Goal: Entertainment & Leisure: Consume media (video, audio)

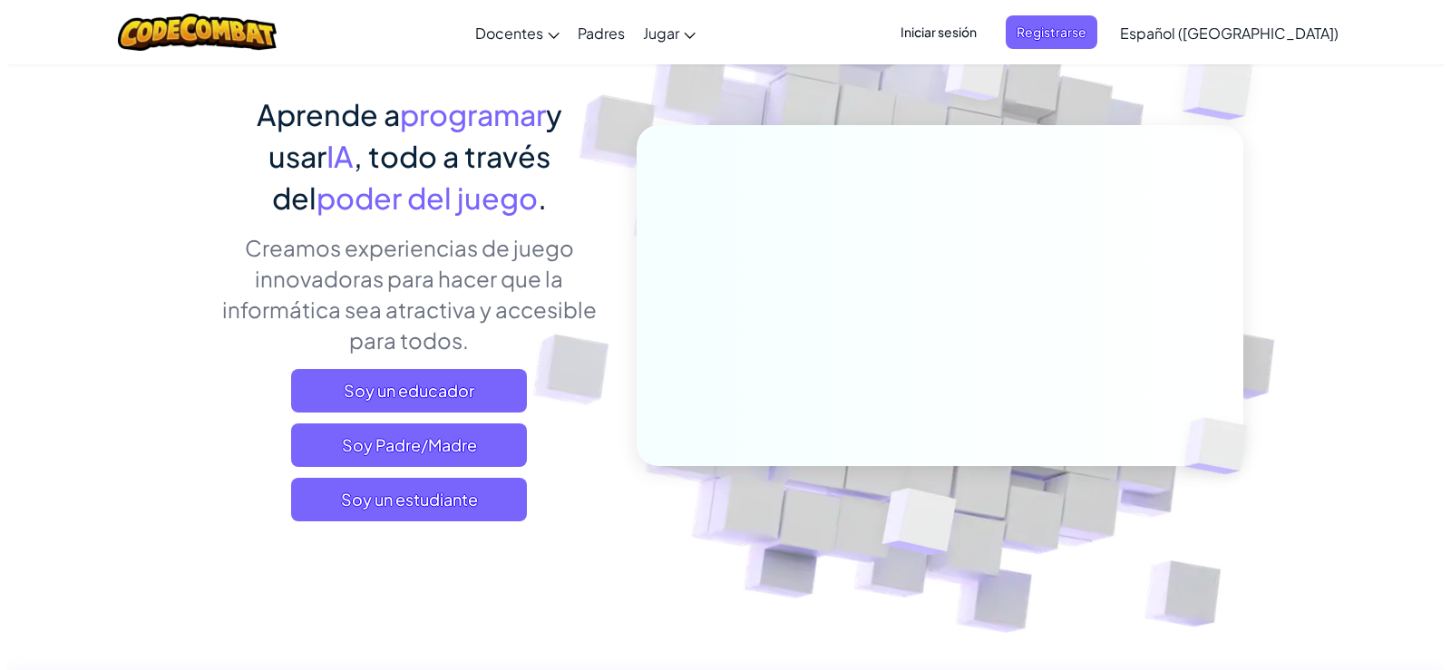
scroll to position [181, 0]
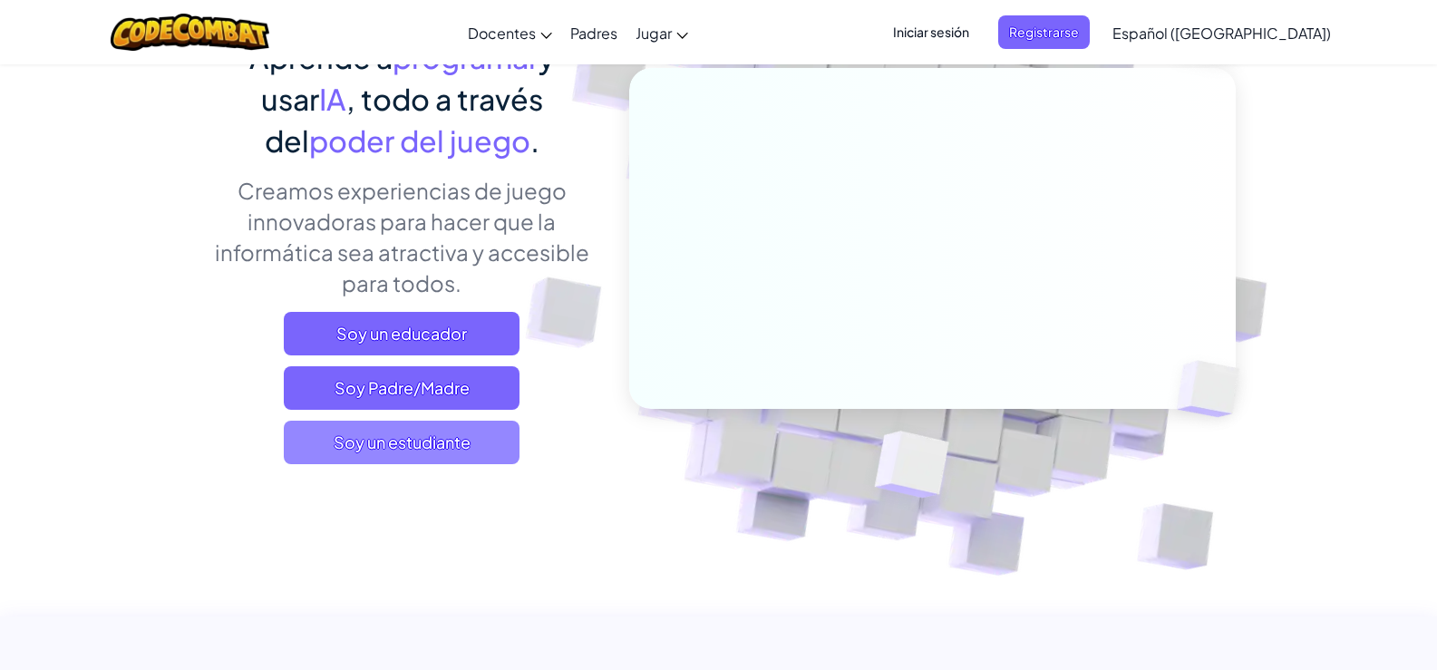
click at [456, 429] on span "Soy un estudiante" at bounding box center [402, 443] width 236 height 44
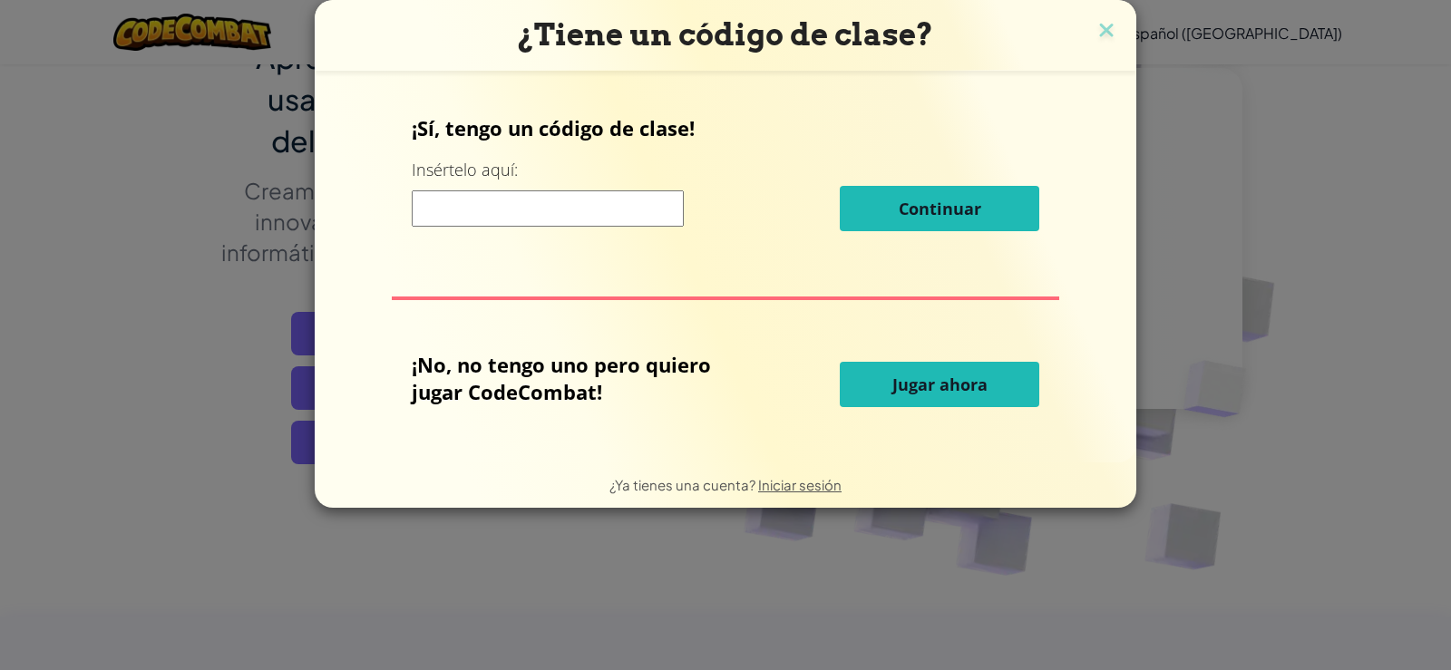
click at [964, 386] on font "Jugar ahora" at bounding box center [939, 385] width 95 height 22
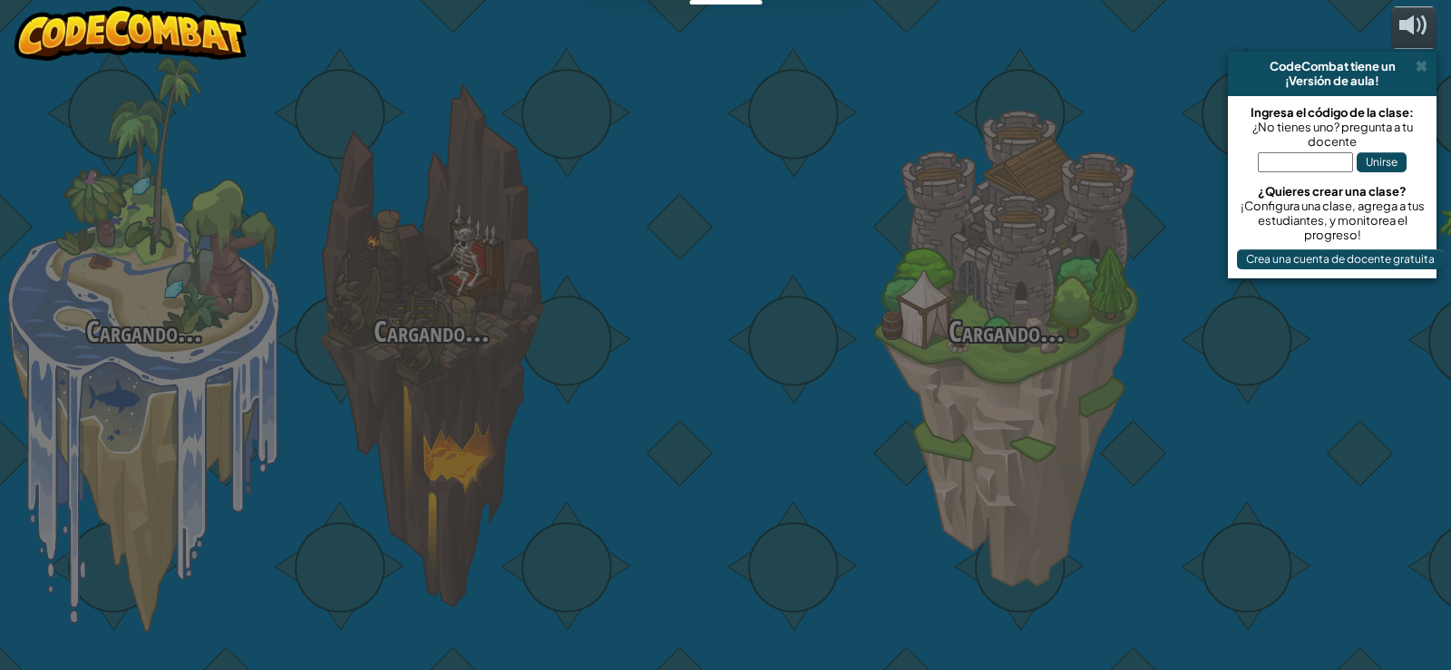
select select "es-419"
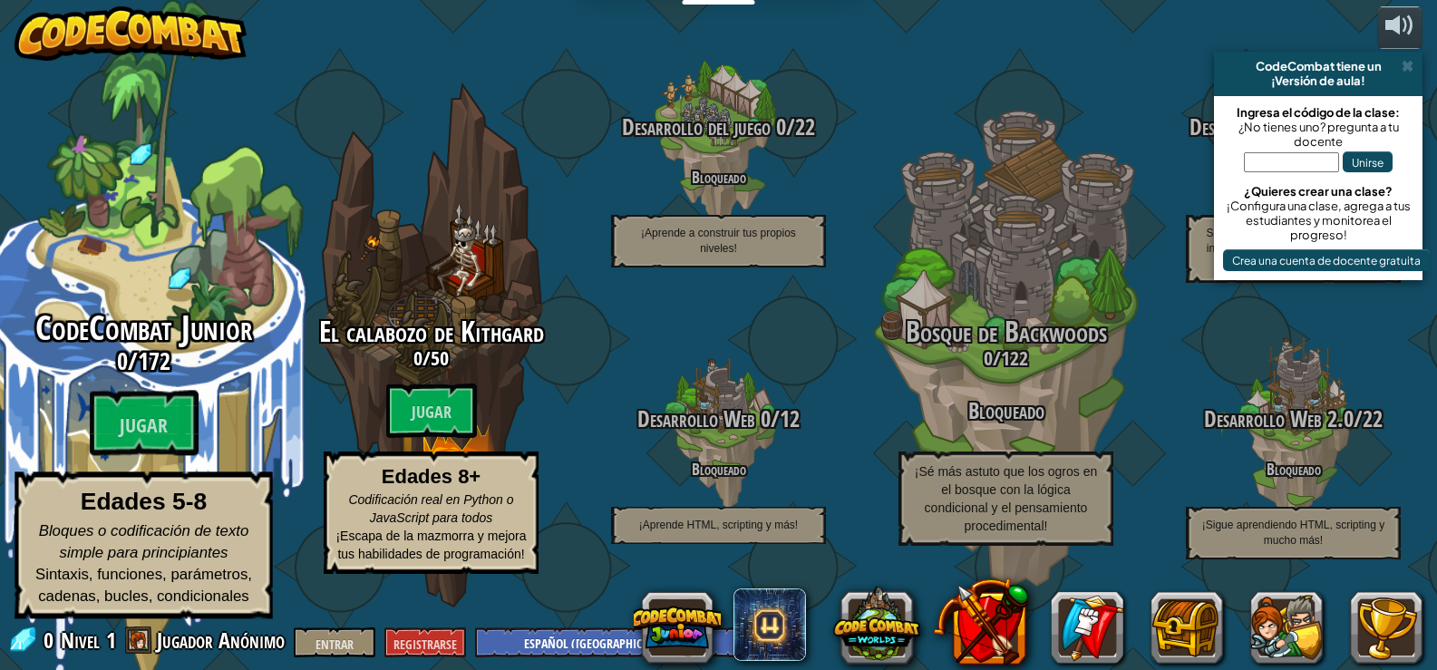
scroll to position [1, 0]
click at [158, 439] on font "Jugar" at bounding box center [144, 425] width 48 height 27
select select "es-419"
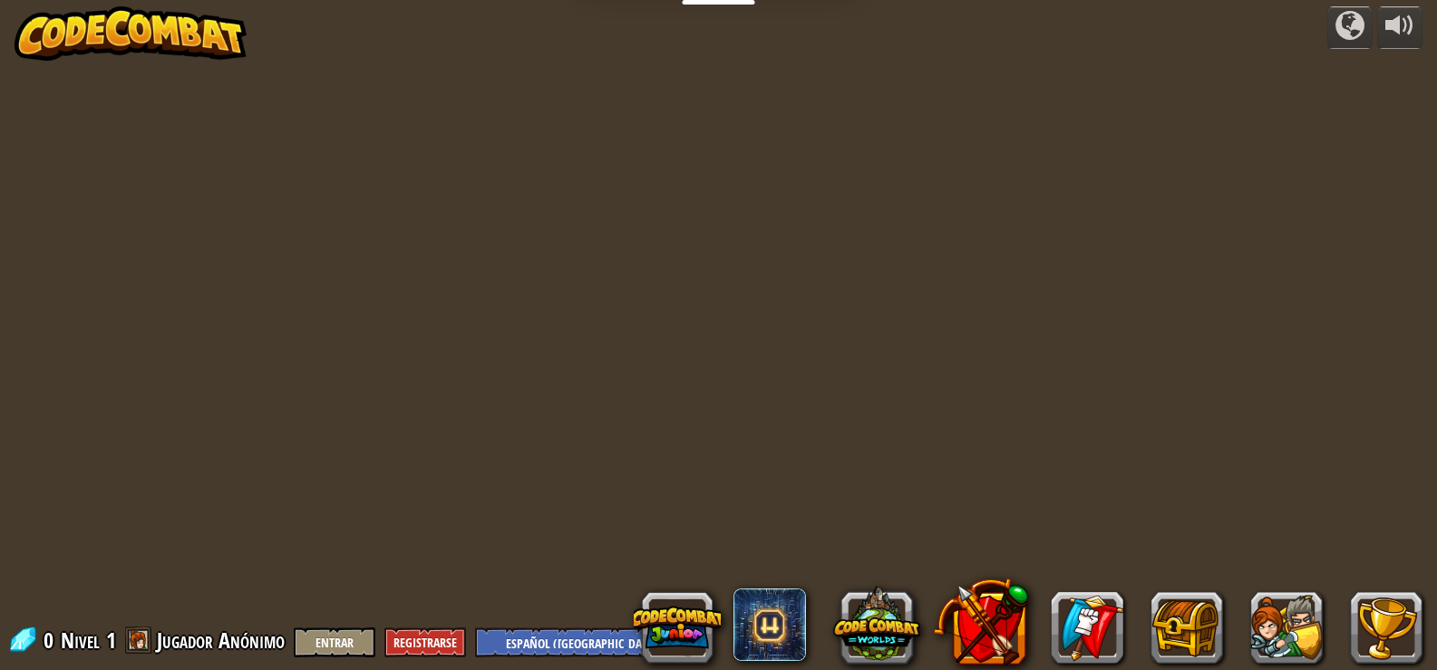
select select "es-419"
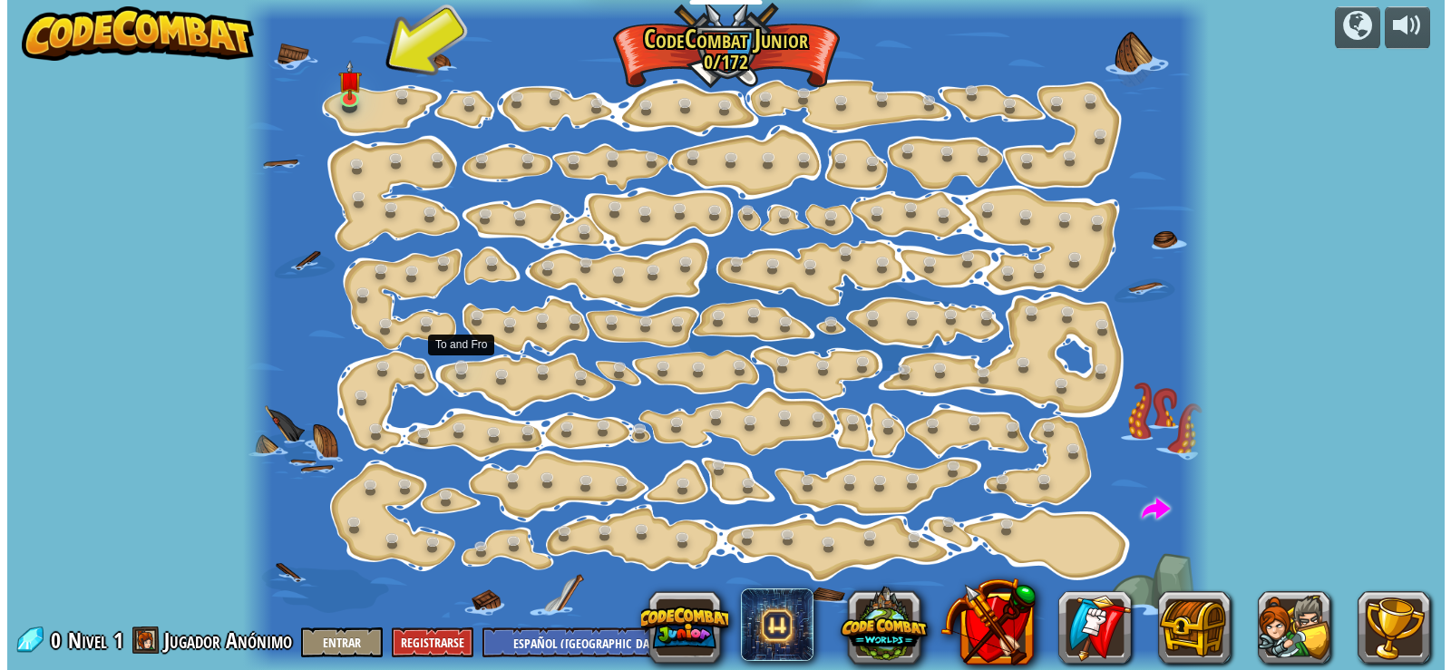
scroll to position [1, 0]
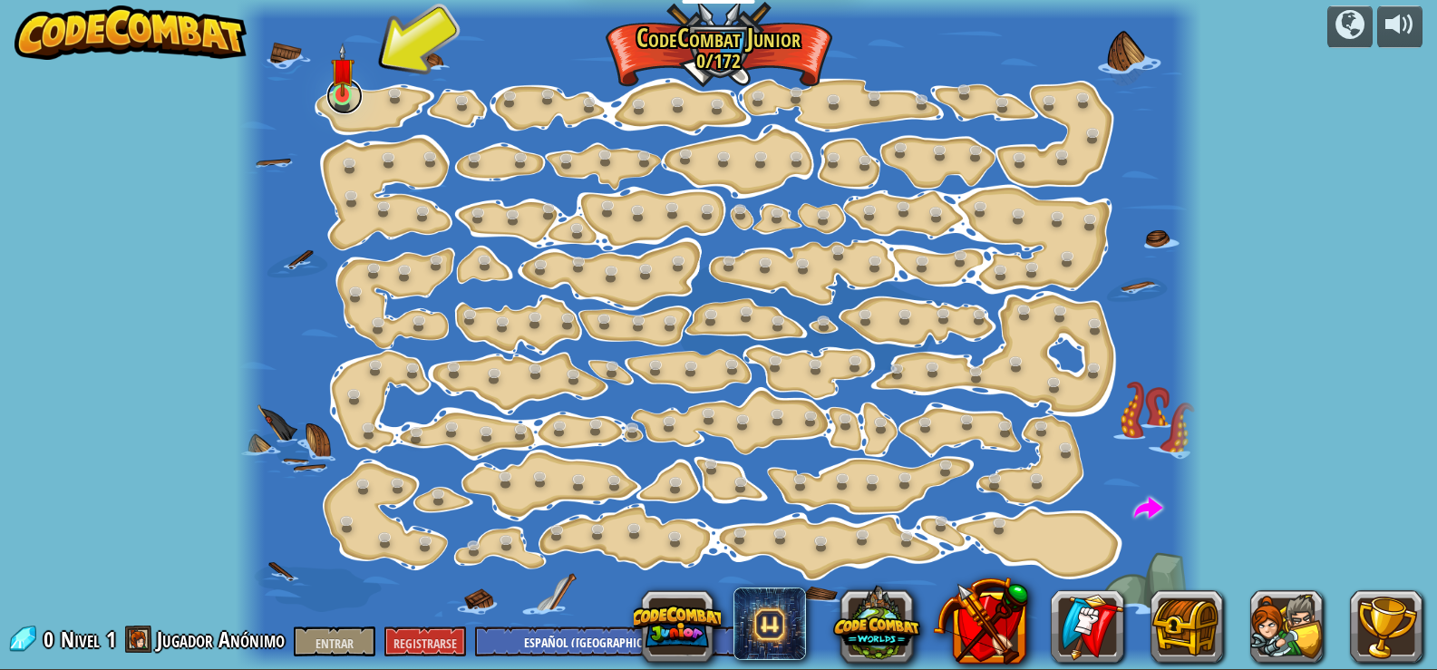
click at [349, 112] on link at bounding box center [344, 96] width 36 height 36
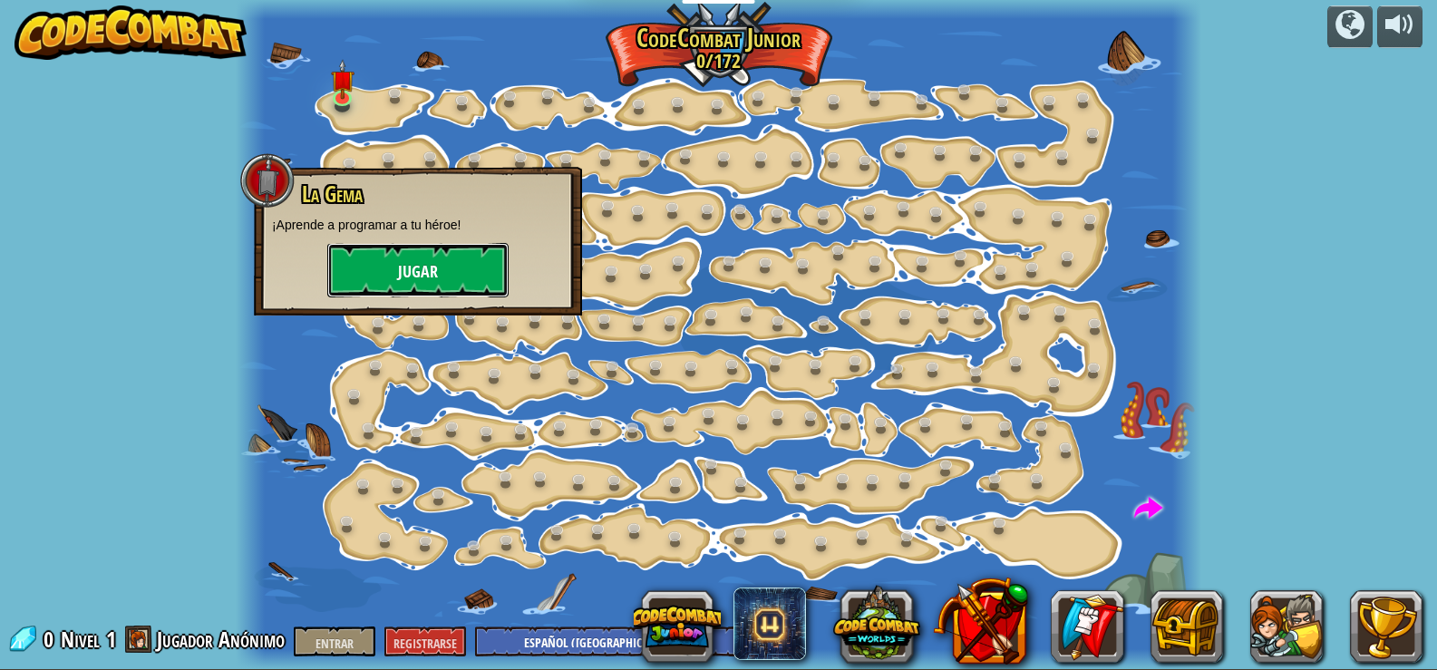
click at [418, 277] on font "Jugar" at bounding box center [418, 272] width 40 height 23
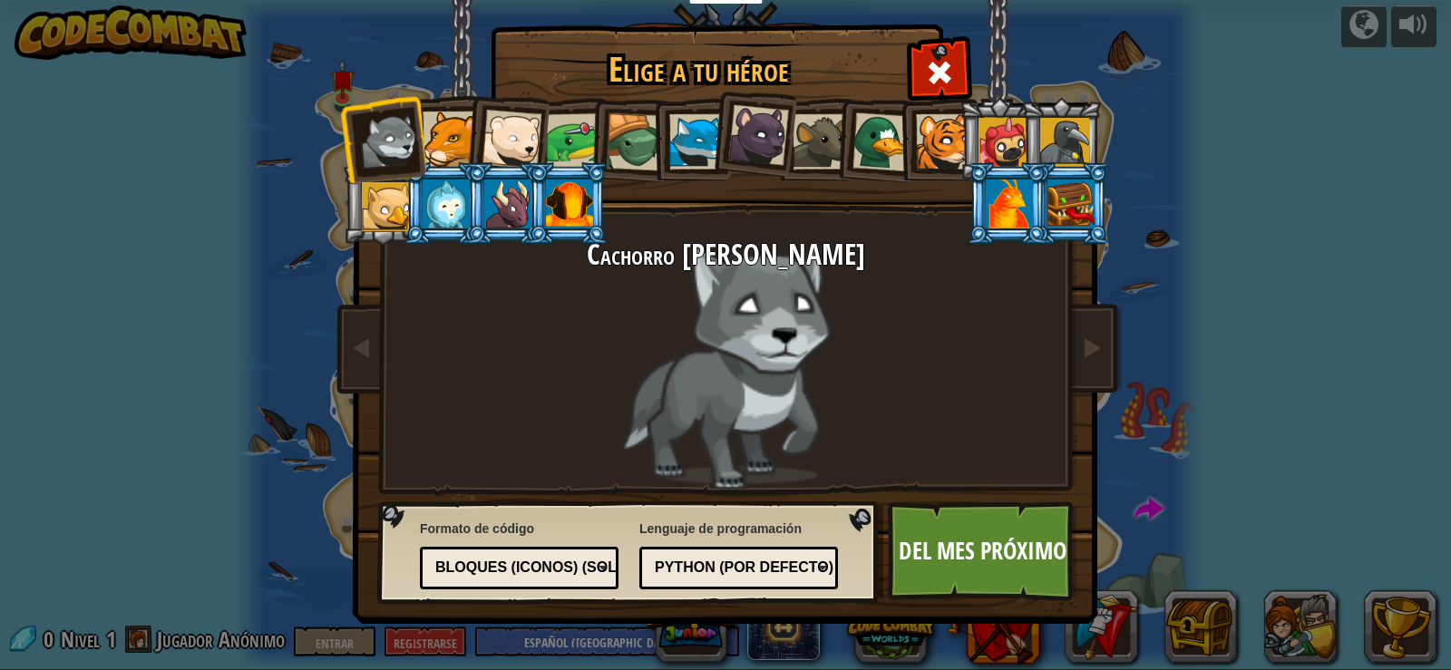
click at [757, 568] on font "Python (por defecto)" at bounding box center [744, 566] width 179 height 15
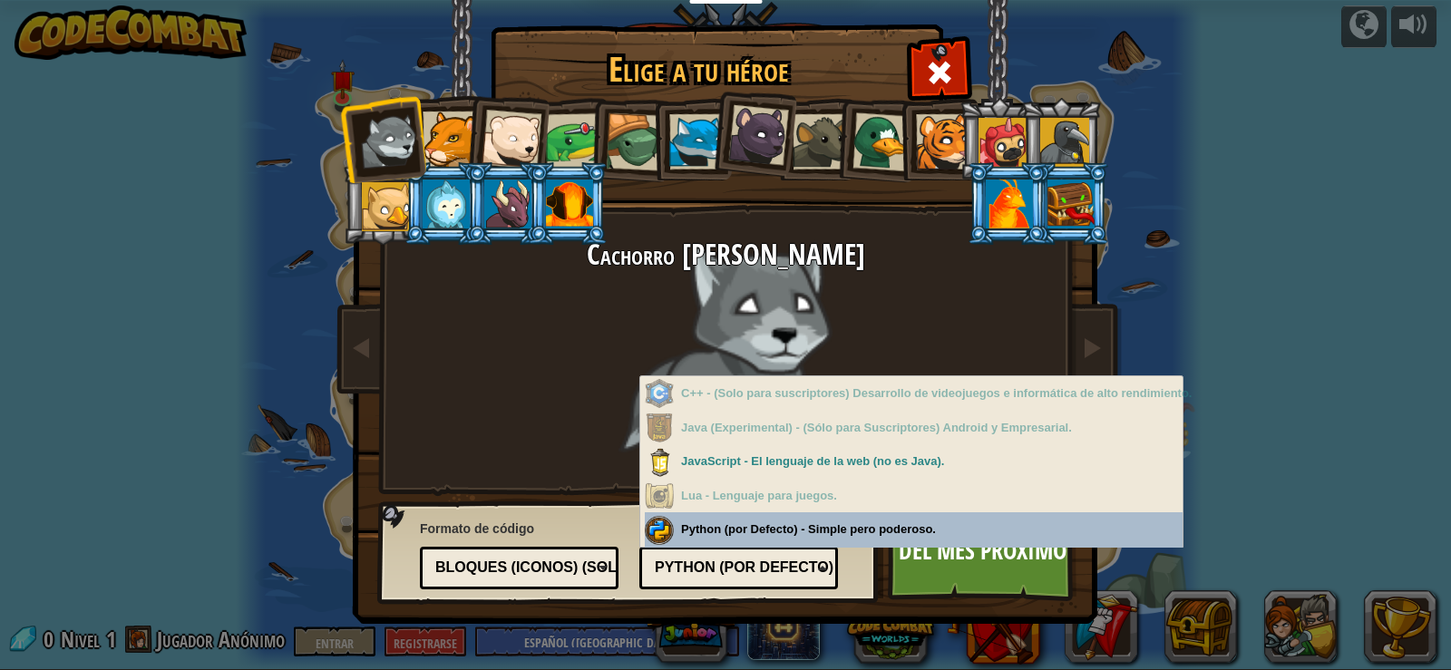
click at [783, 534] on div "Lenguaje de programación Python (por defecto) JavaScript Lua C++ Java (Experime…" at bounding box center [738, 552] width 199 height 74
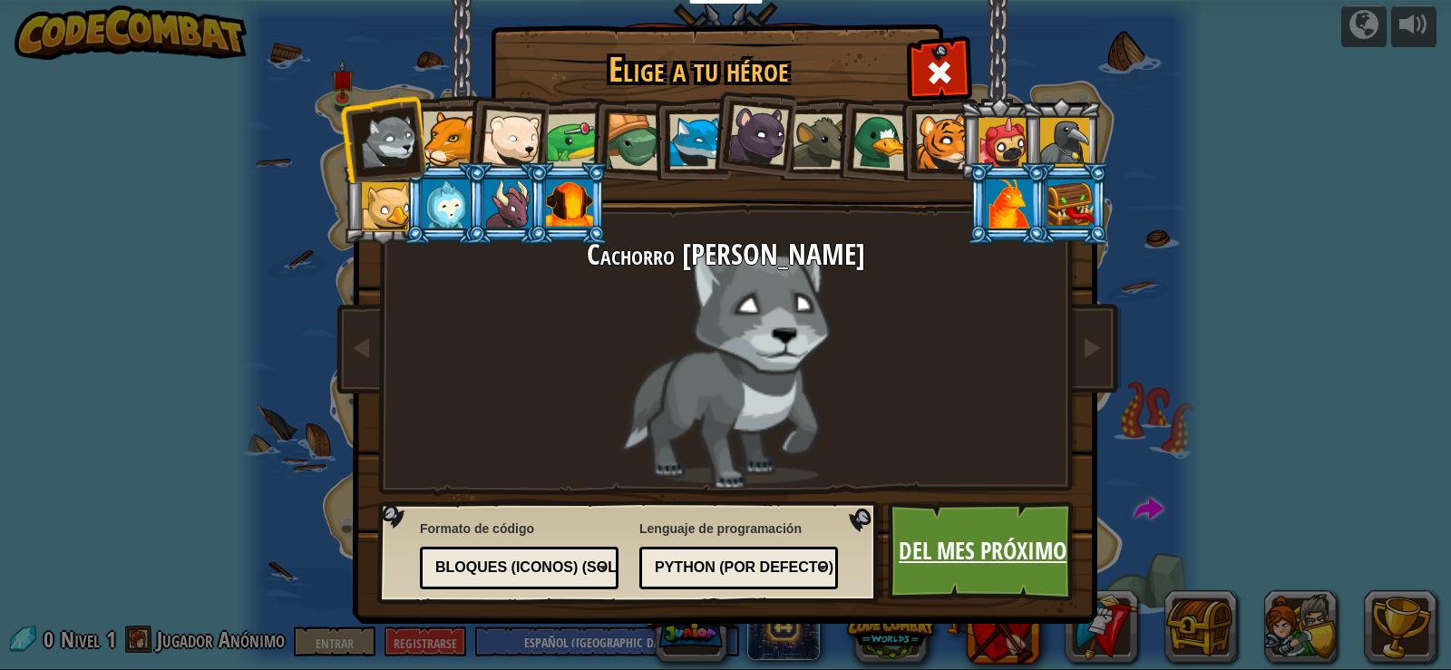
click at [996, 559] on font "Del mes próximo" at bounding box center [982, 550] width 168 height 33
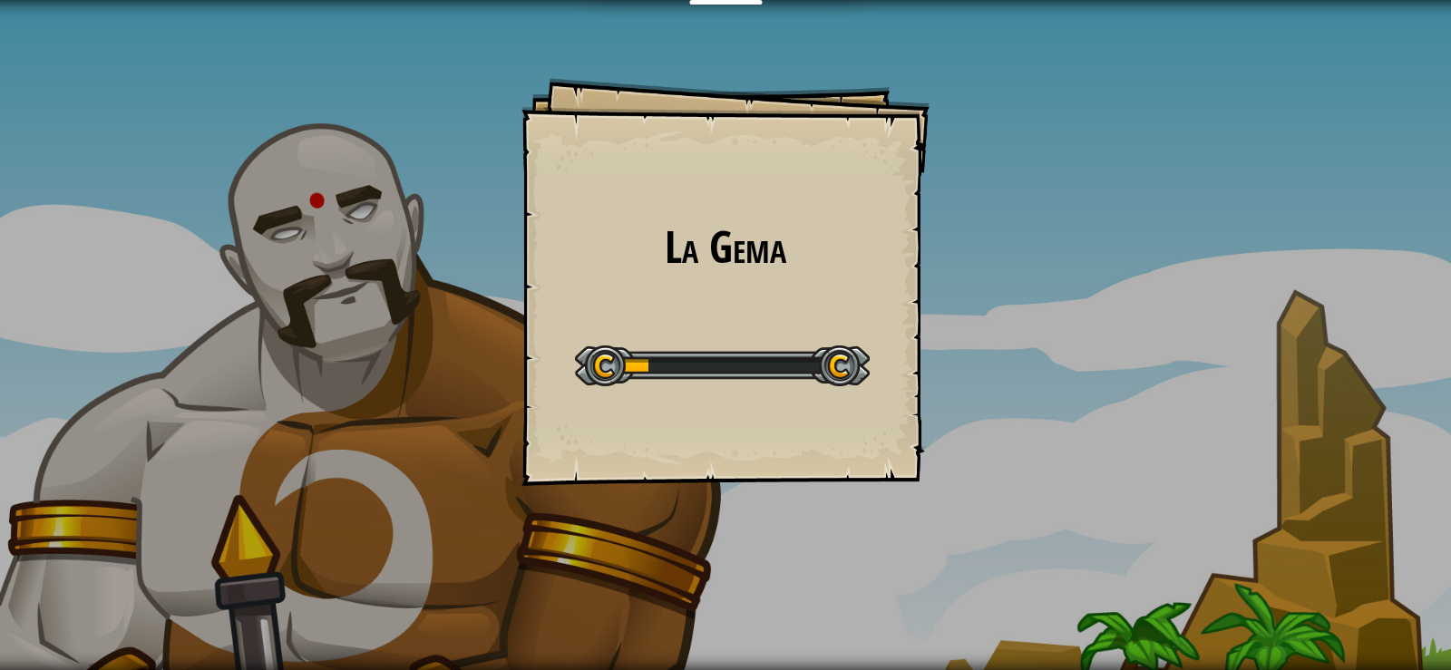
click at [1028, 500] on div "La Gema Objetivos Nivel inicial Error al cargar el servidor Necesitas una suscr…" at bounding box center [725, 335] width 1451 height 670
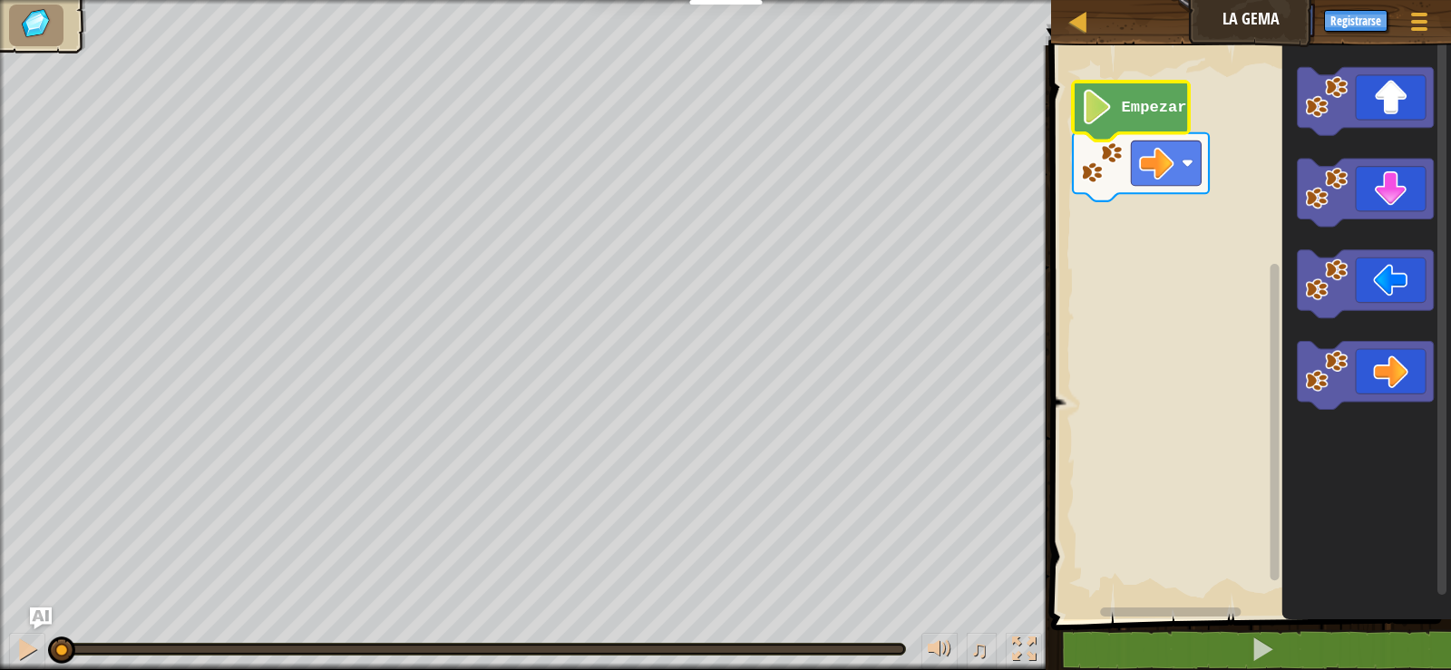
click at [1102, 112] on image "Espacio de trabajo de Blockly" at bounding box center [1097, 107] width 33 height 35
click at [1087, 108] on image "Espacio de trabajo de Blockly" at bounding box center [1097, 107] width 33 height 35
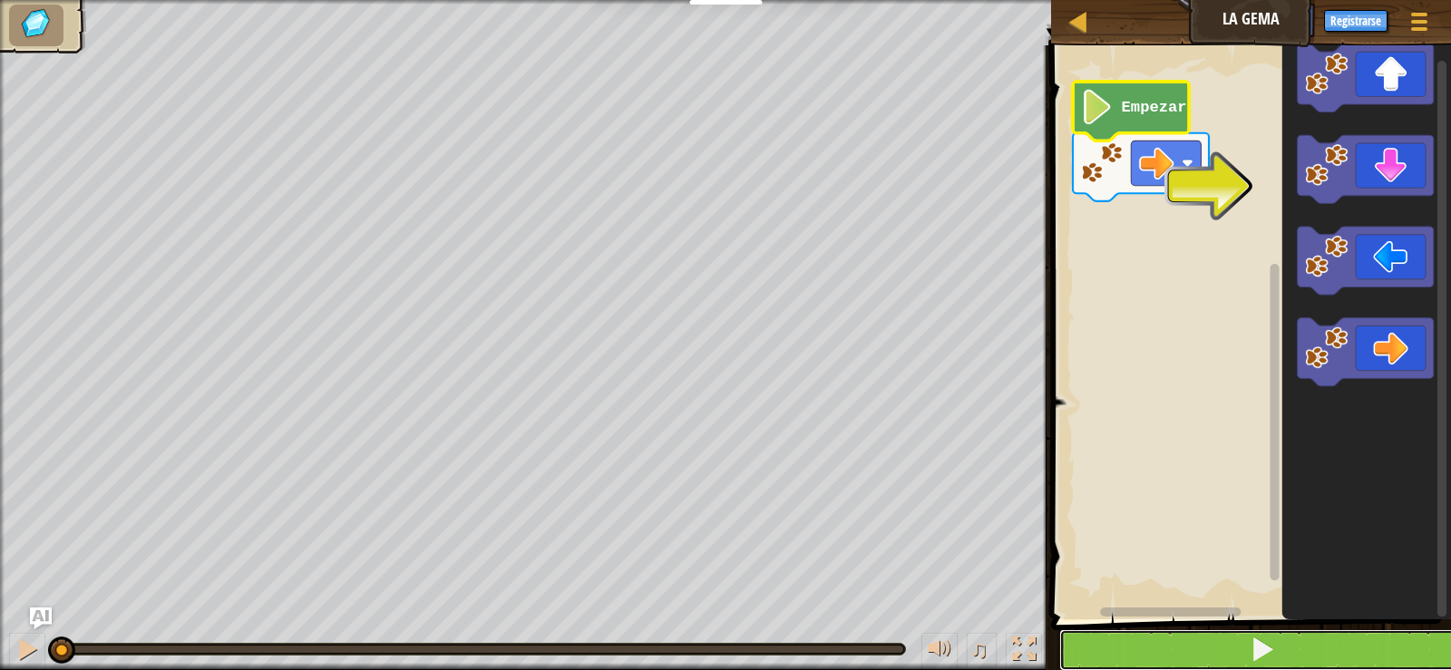
click at [1273, 644] on span at bounding box center [1261, 648] width 25 height 25
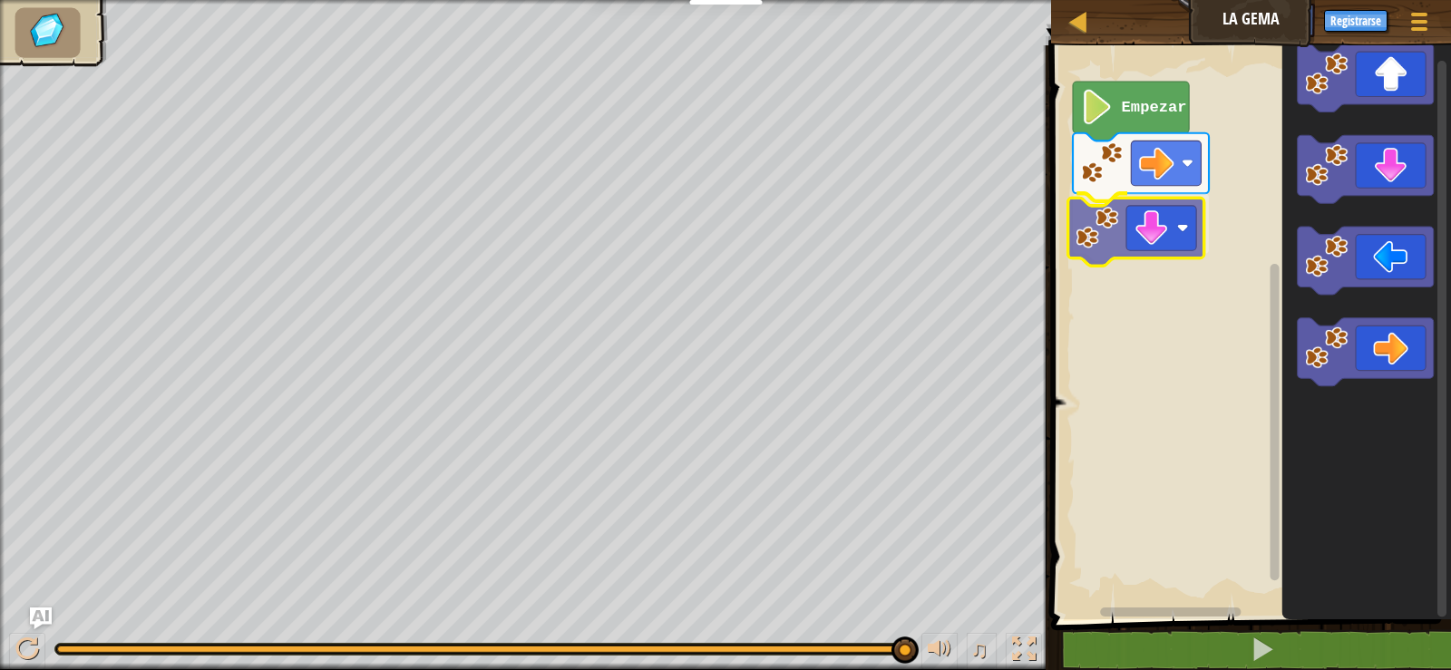
click at [1173, 242] on div "Empezar" at bounding box center [1247, 327] width 405 height 583
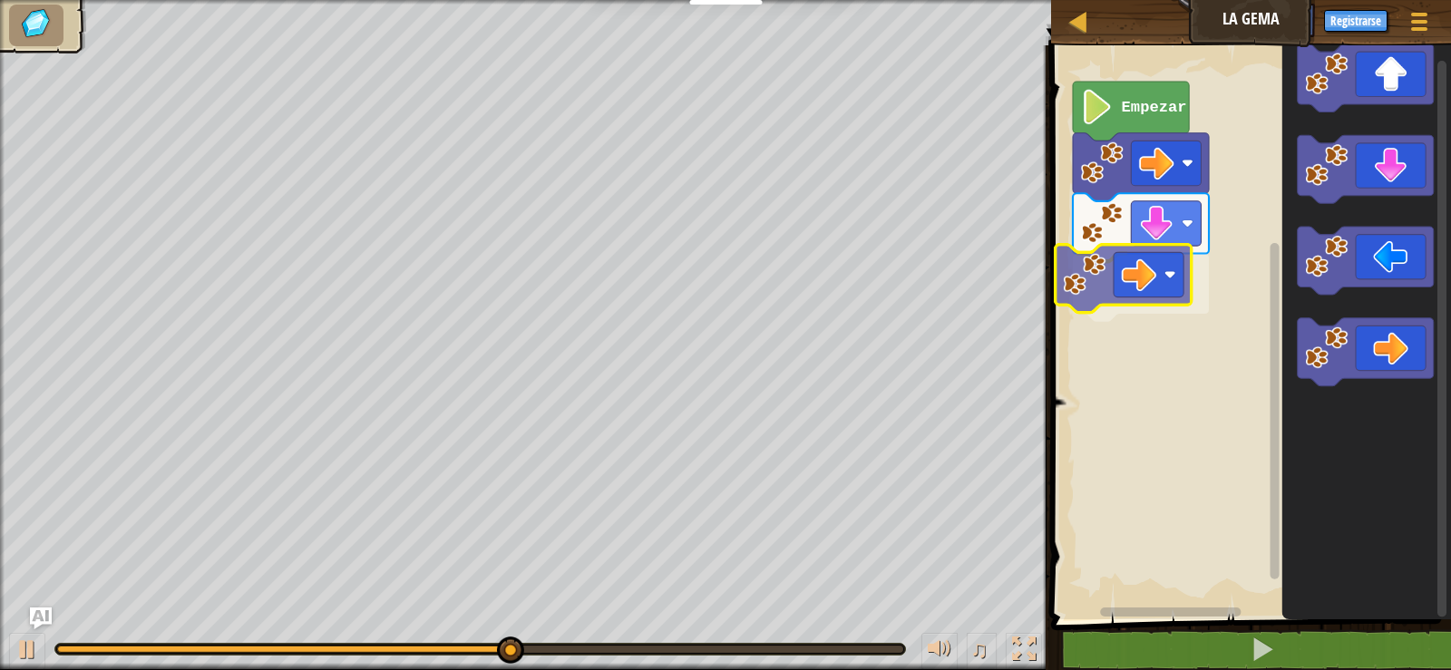
click at [1146, 266] on div "Empezar" at bounding box center [1247, 327] width 405 height 583
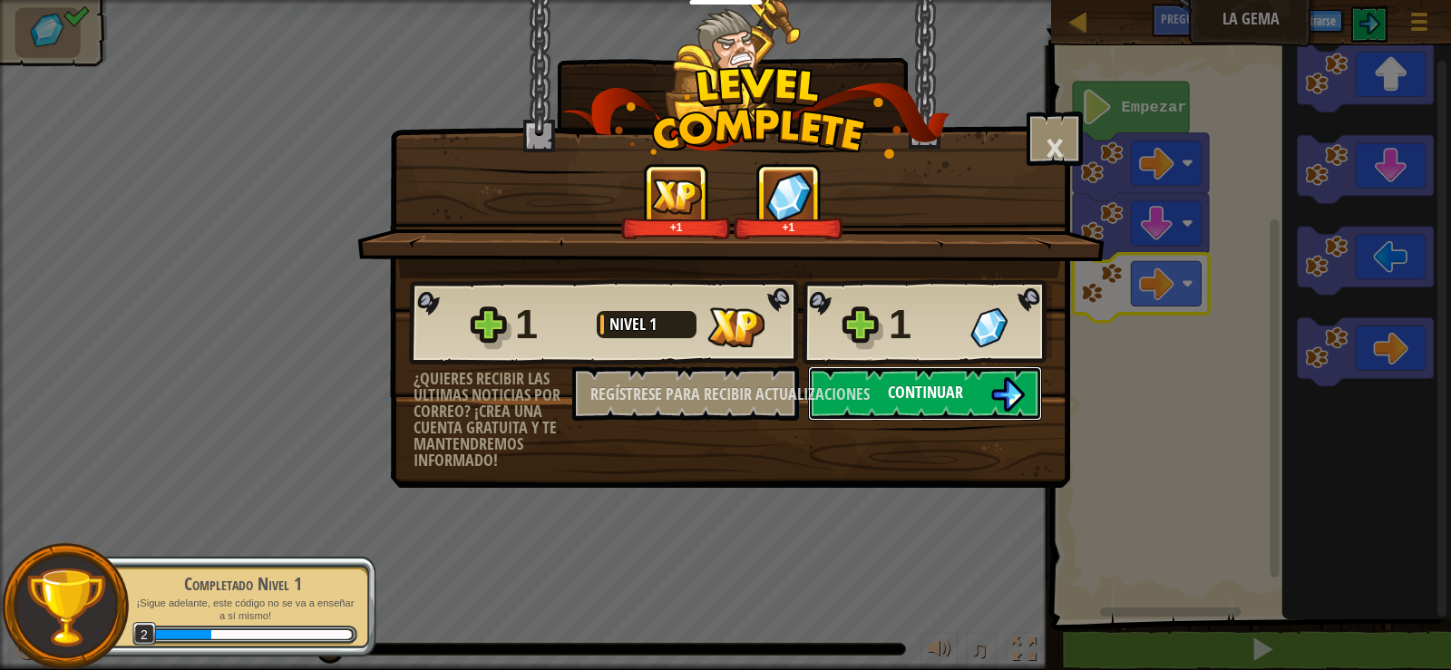
click at [1016, 397] on img at bounding box center [1007, 394] width 34 height 34
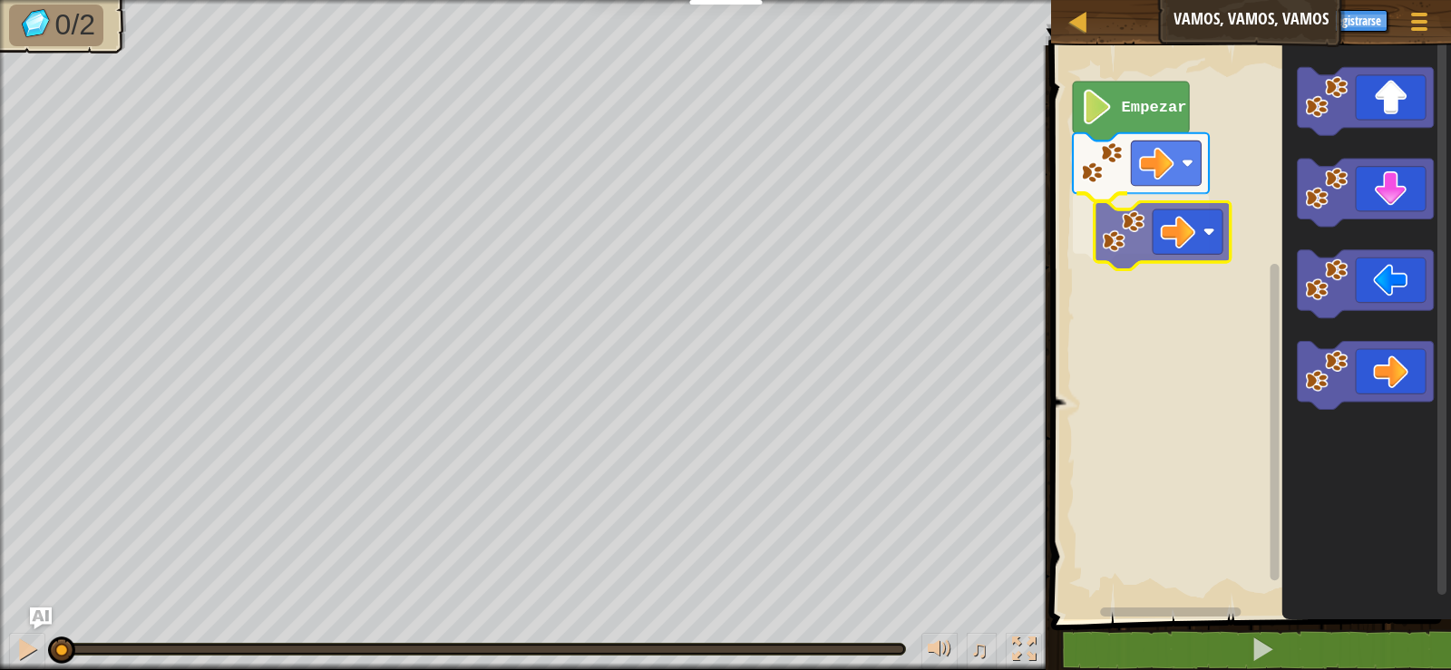
click at [1189, 237] on div "Empezar" at bounding box center [1247, 327] width 405 height 583
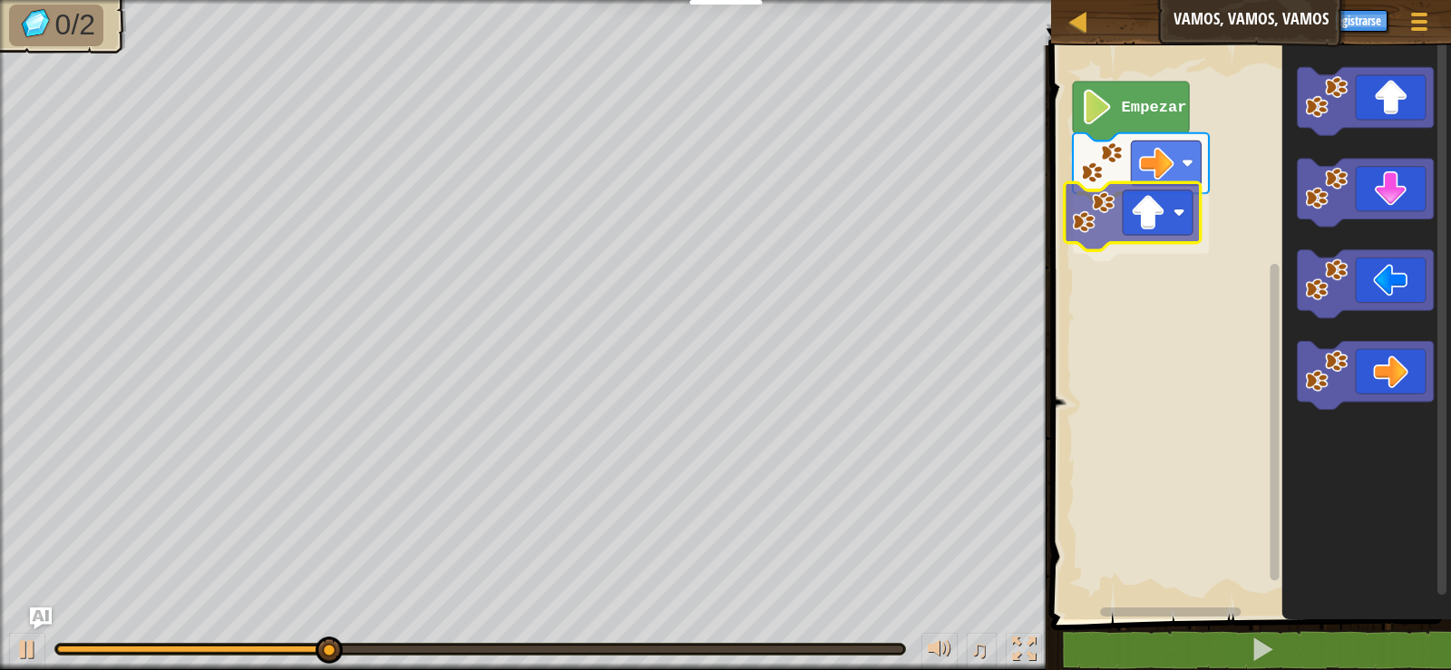
click at [1157, 225] on div "Empezar" at bounding box center [1247, 327] width 405 height 583
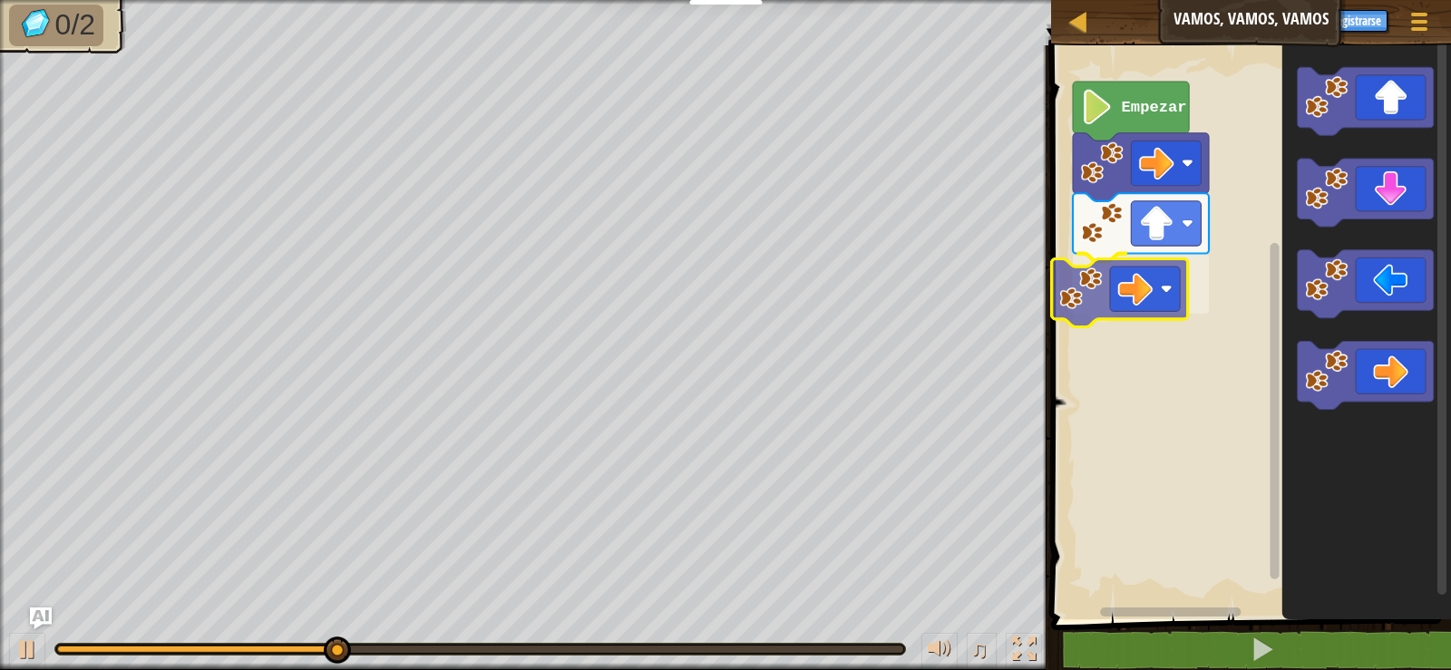
click at [1122, 293] on div "Empezar" at bounding box center [1247, 327] width 405 height 583
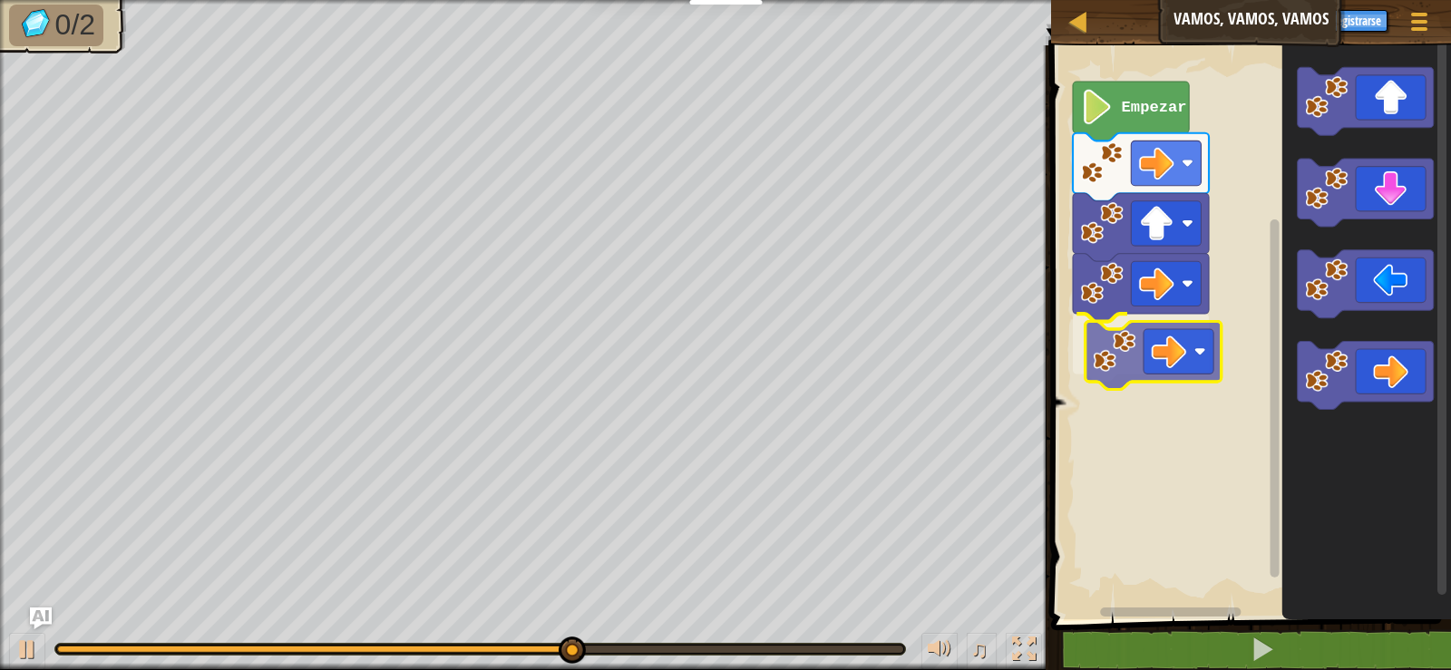
click at [1136, 334] on div "Empezar" at bounding box center [1247, 327] width 405 height 583
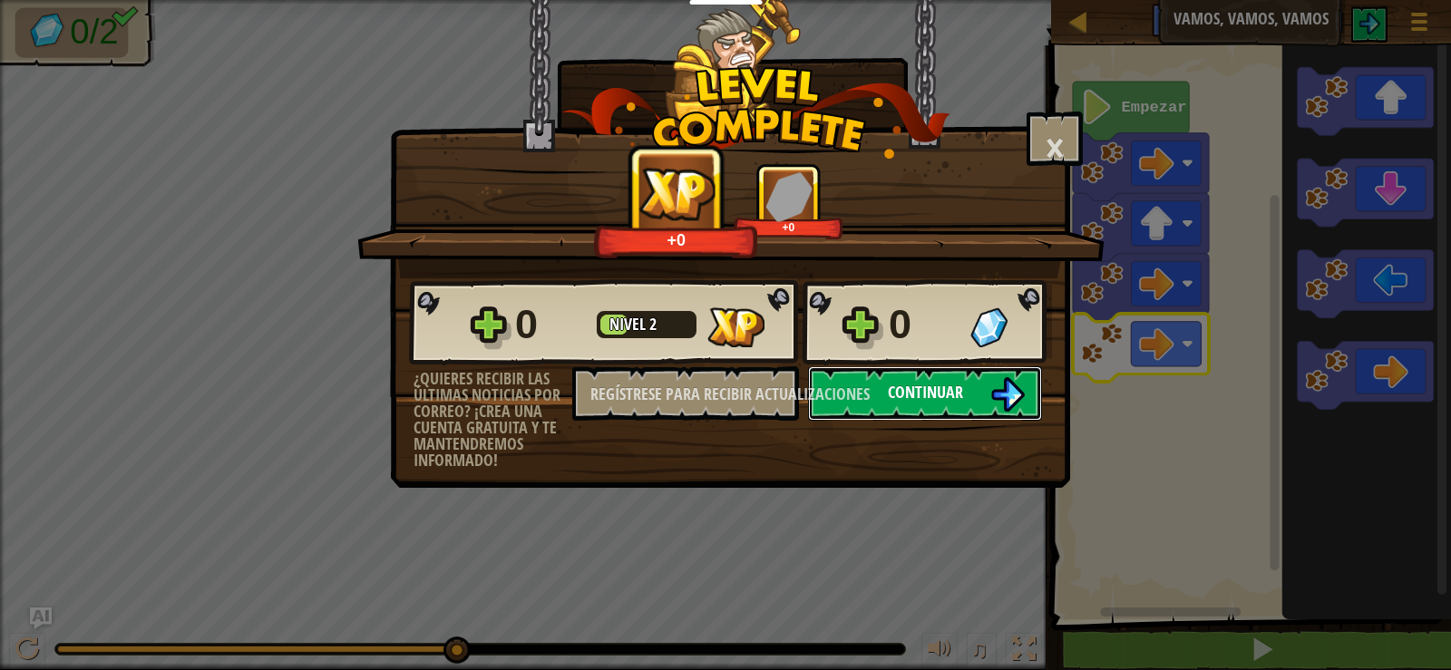
click at [1007, 401] on img at bounding box center [1007, 394] width 34 height 34
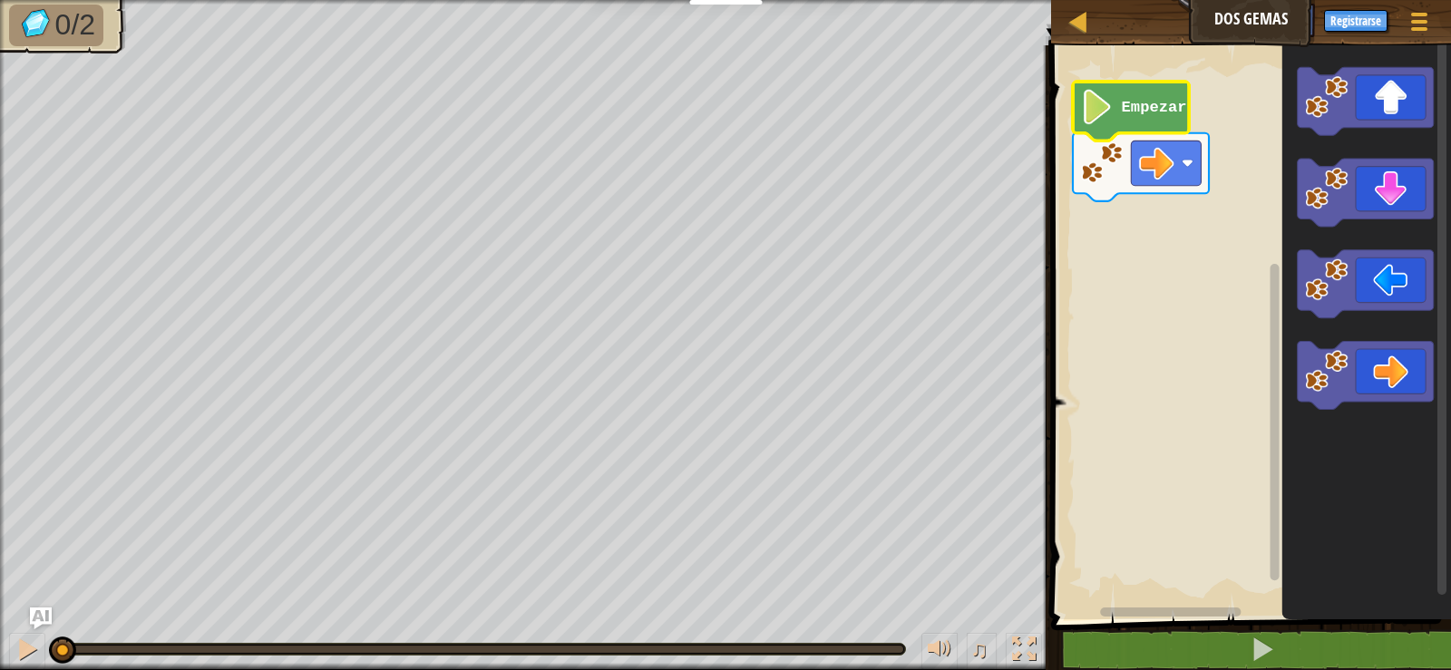
click at [1136, 104] on text "Empezar" at bounding box center [1153, 107] width 65 height 17
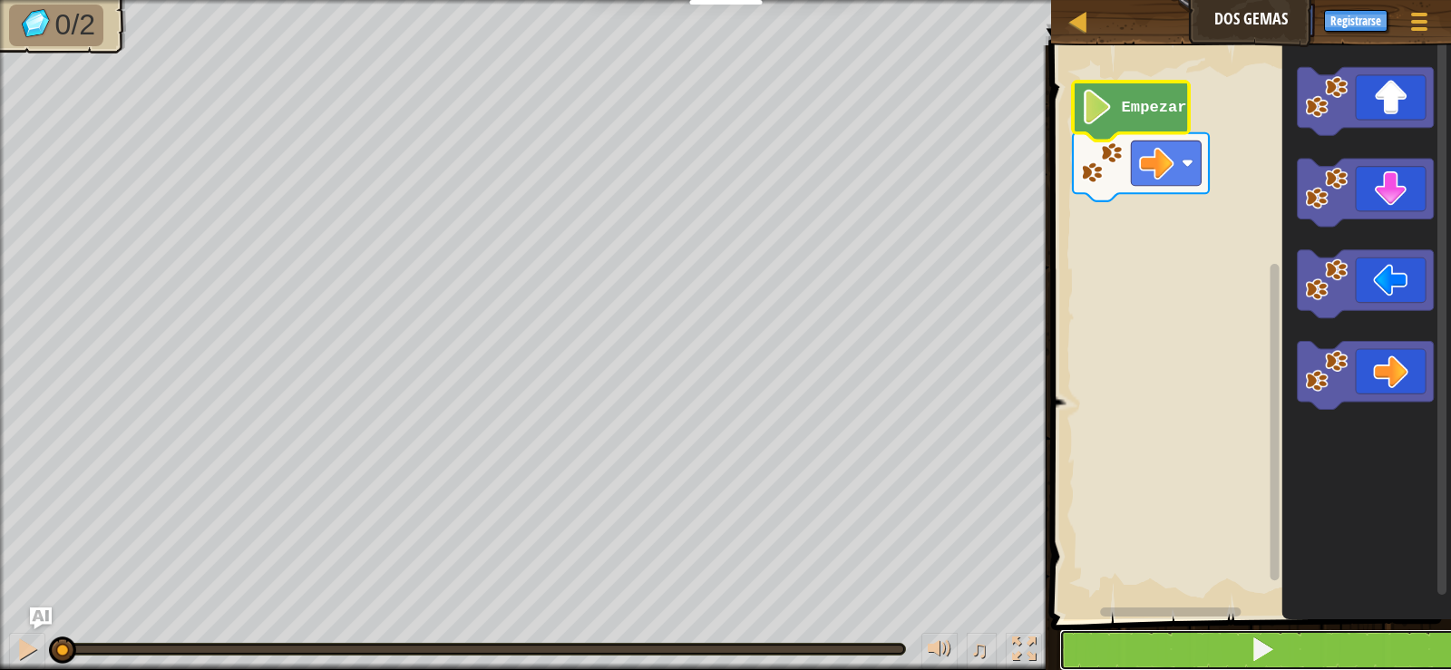
click at [1142, 641] on button at bounding box center [1261, 650] width 405 height 42
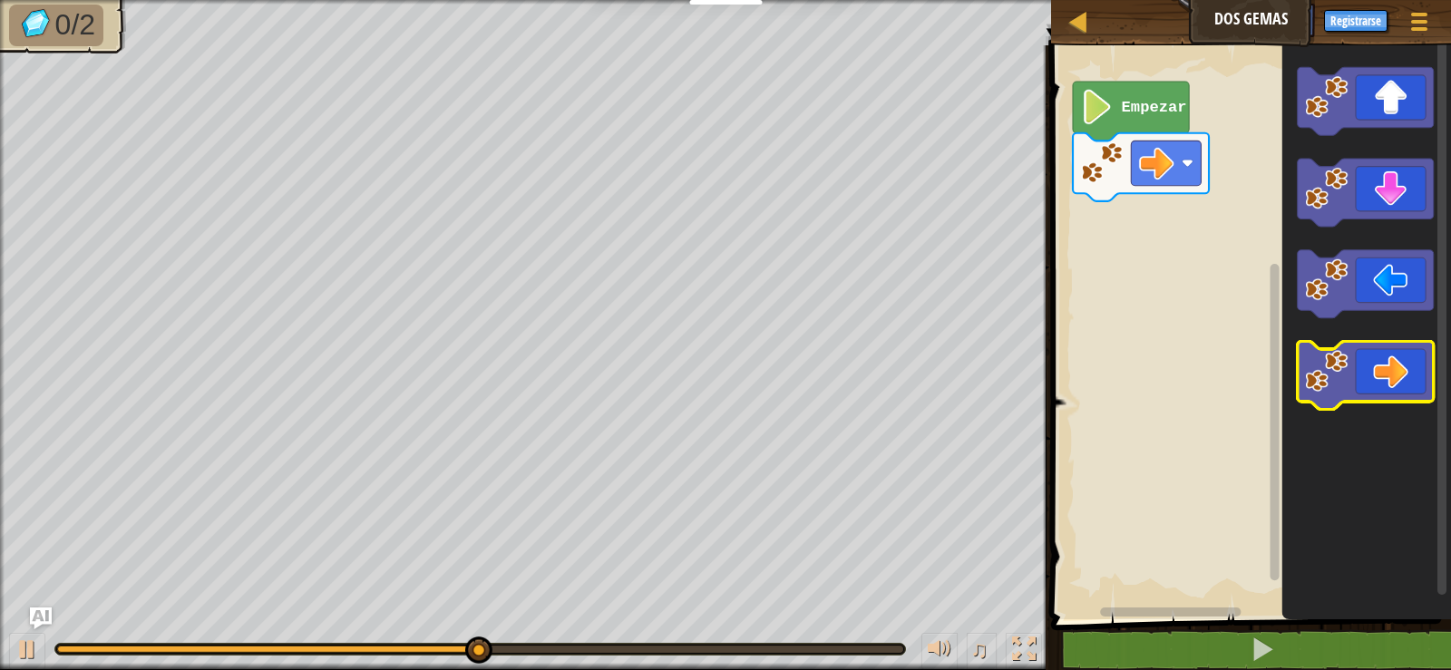
click at [1392, 360] on icon "Espacio de trabajo de Blockly" at bounding box center [1365, 375] width 136 height 68
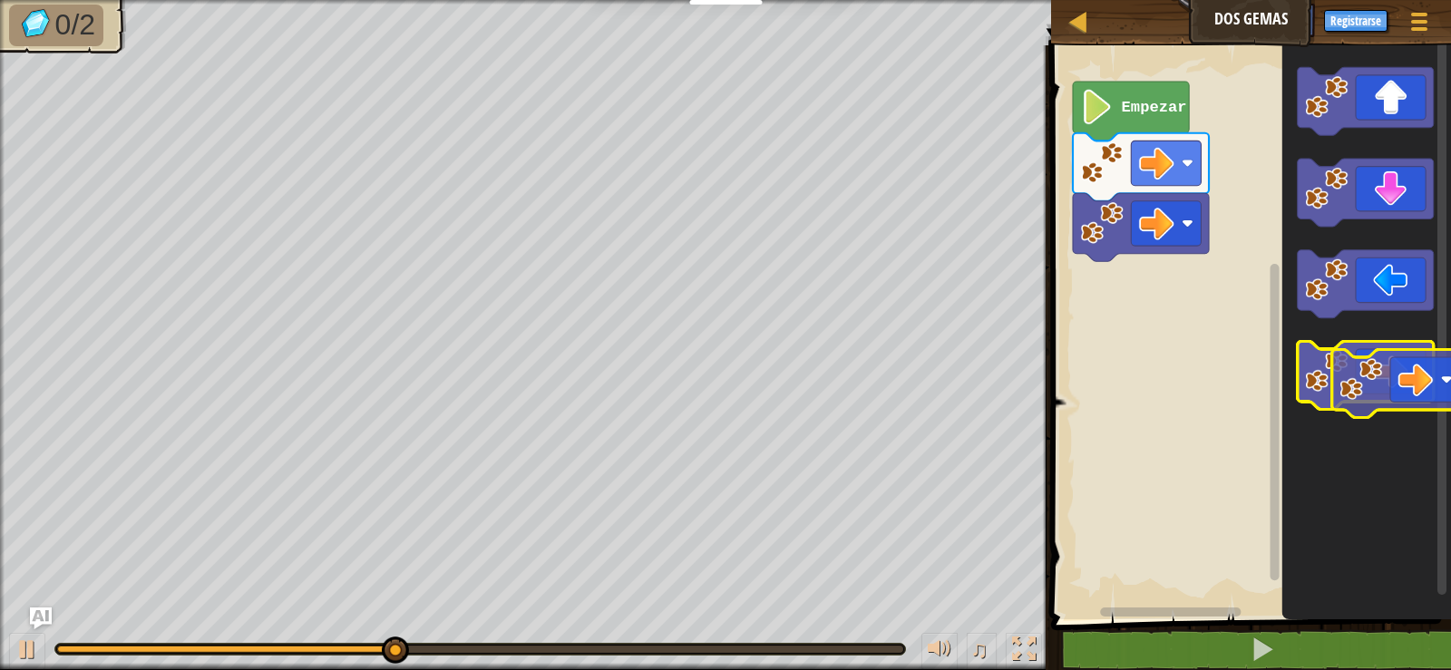
click at [1425, 381] on icon "Espacio de trabajo de Blockly" at bounding box center [1365, 375] width 136 height 68
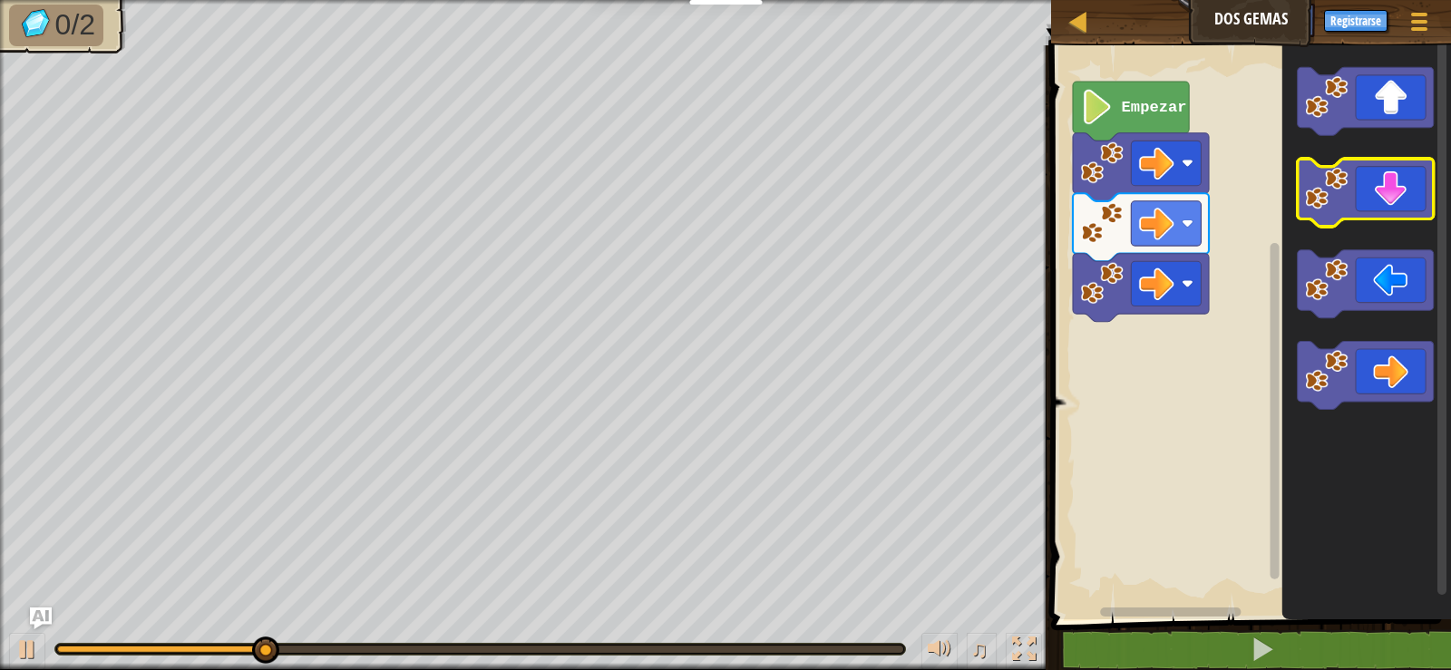
click at [1402, 192] on icon "Espacio de trabajo de Blockly" at bounding box center [1365, 193] width 136 height 68
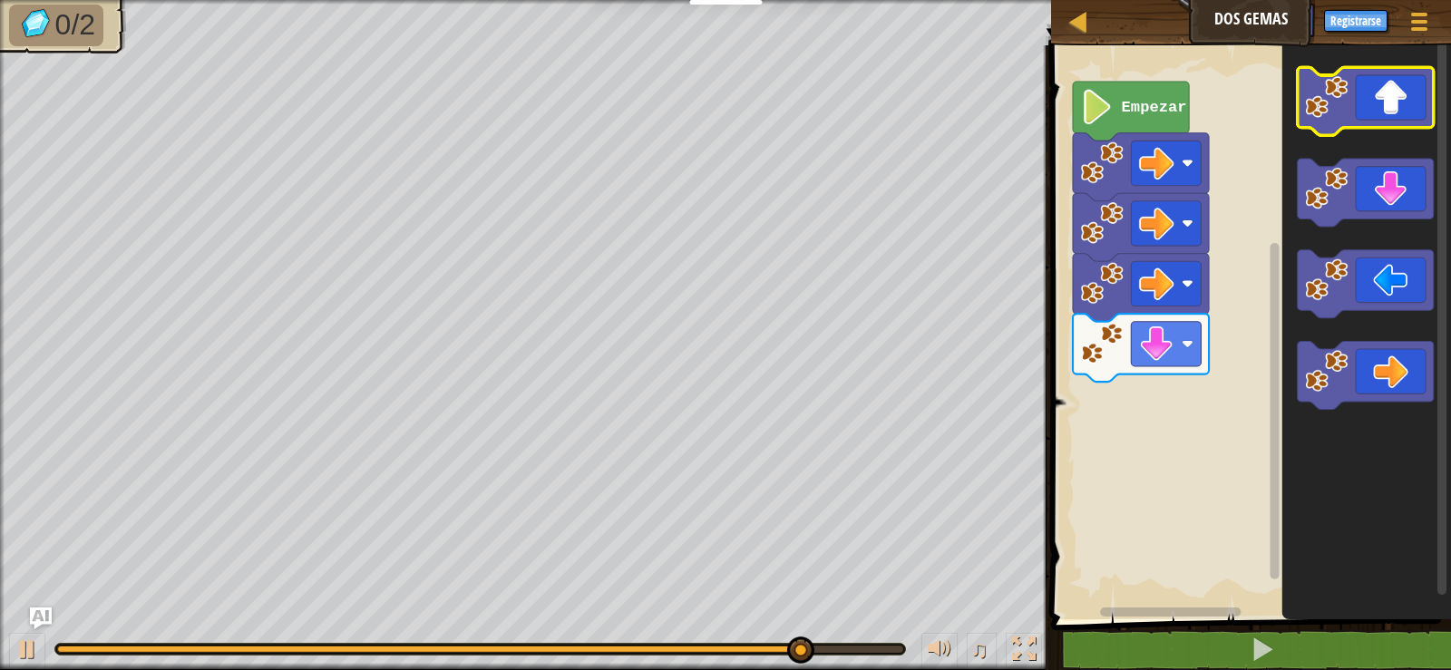
click at [1383, 113] on icon "Espacio de trabajo de Blockly" at bounding box center [1365, 101] width 136 height 68
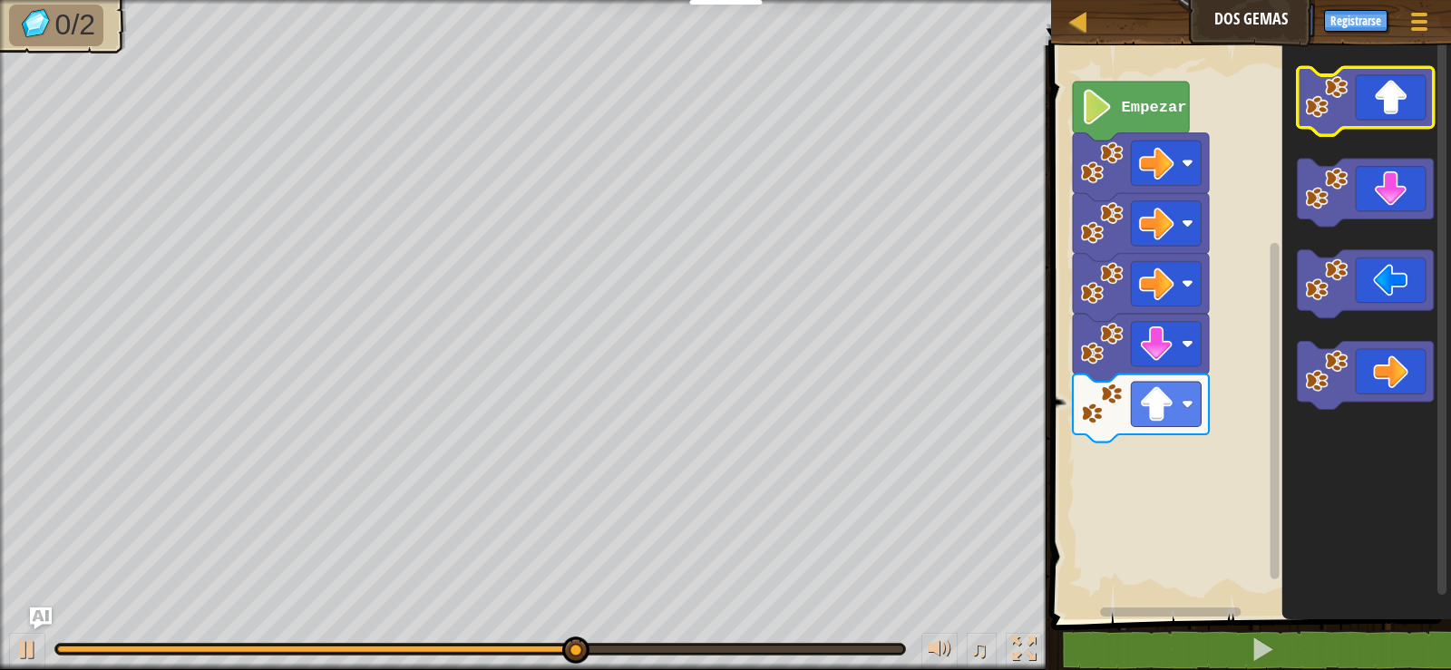
click at [1383, 113] on icon "Espacio de trabajo de Blockly" at bounding box center [1365, 101] width 136 height 68
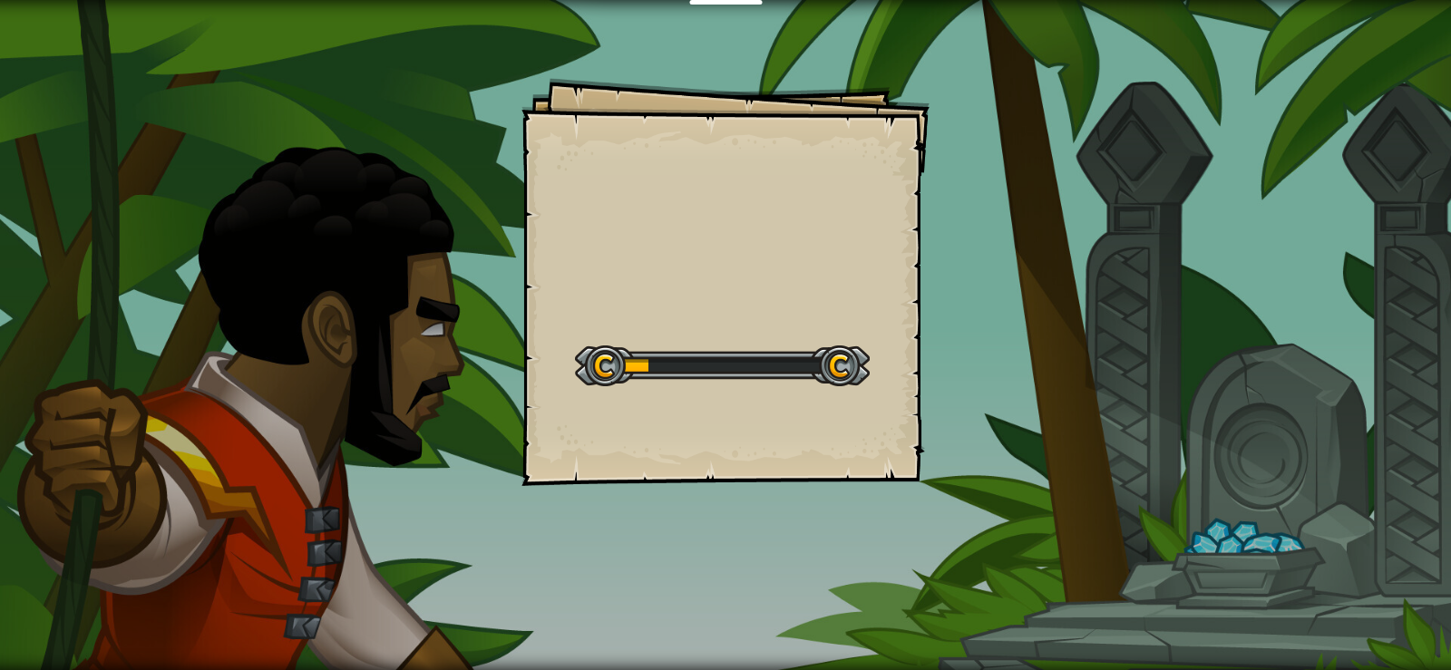
select select "es-419"
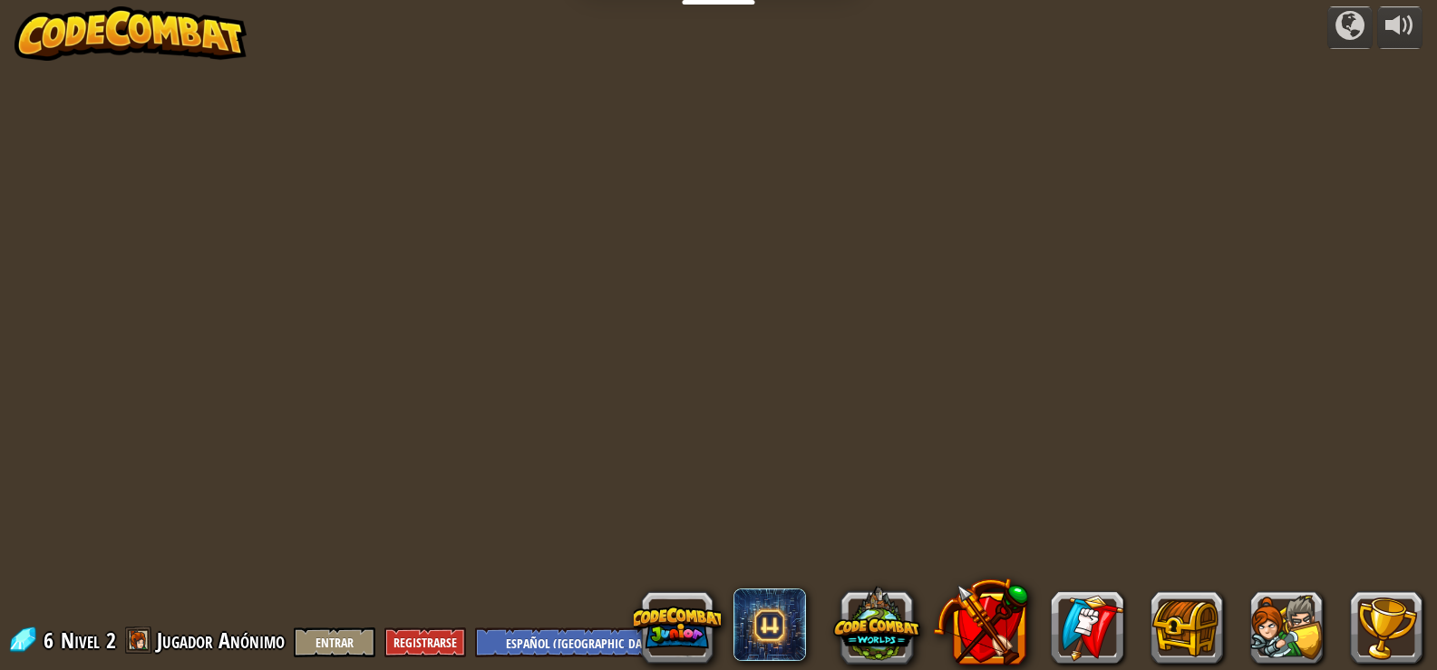
select select "es-419"
